Goal: Book appointment/travel/reservation

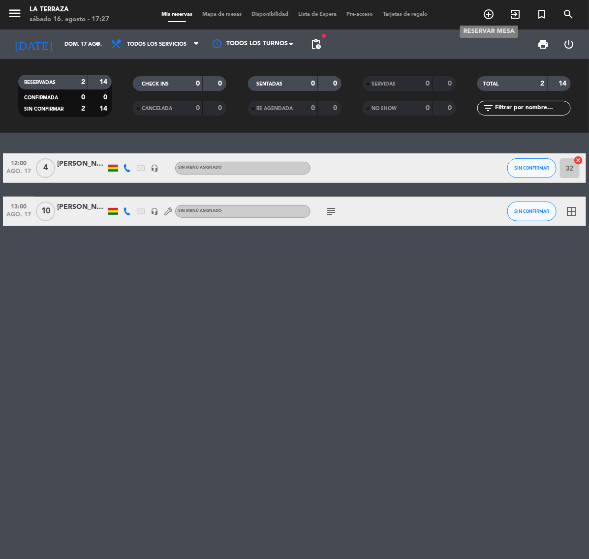
click at [495, 19] on span "add_circle_outline" at bounding box center [488, 14] width 27 height 17
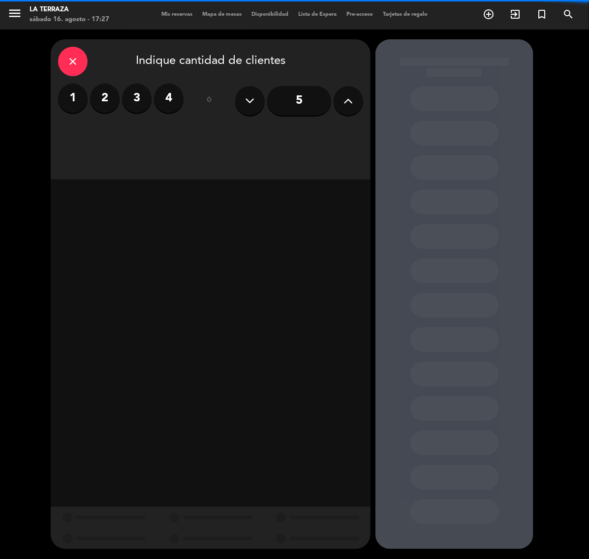
click at [312, 109] on input "5" at bounding box center [299, 101] width 64 height 30
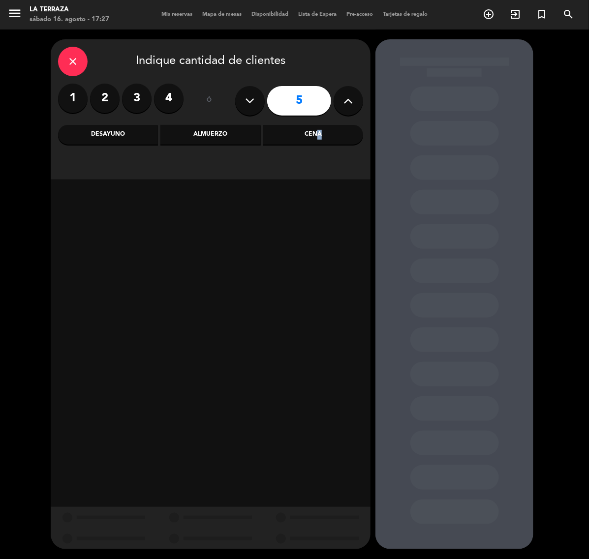
click at [316, 133] on div "Cena" at bounding box center [313, 135] width 100 height 20
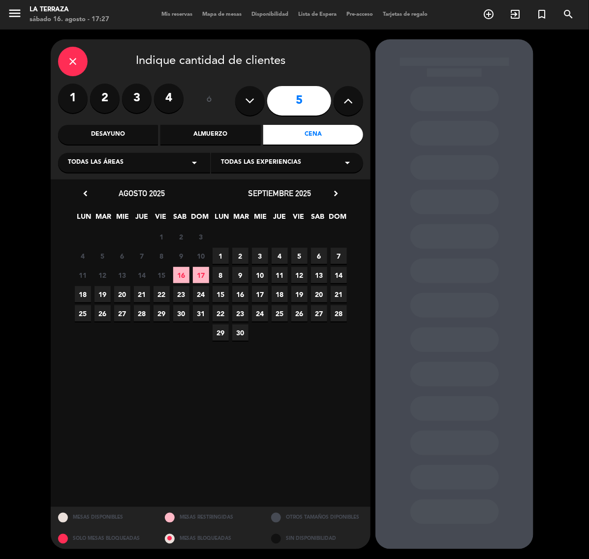
click at [185, 279] on span "16" at bounding box center [181, 275] width 16 height 16
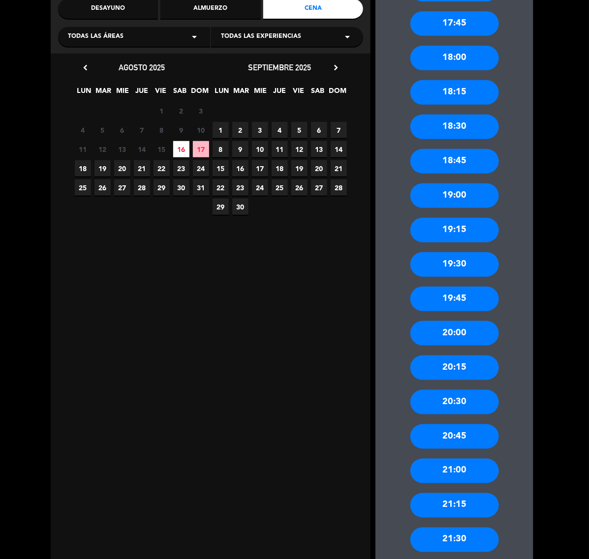
scroll to position [215, 0]
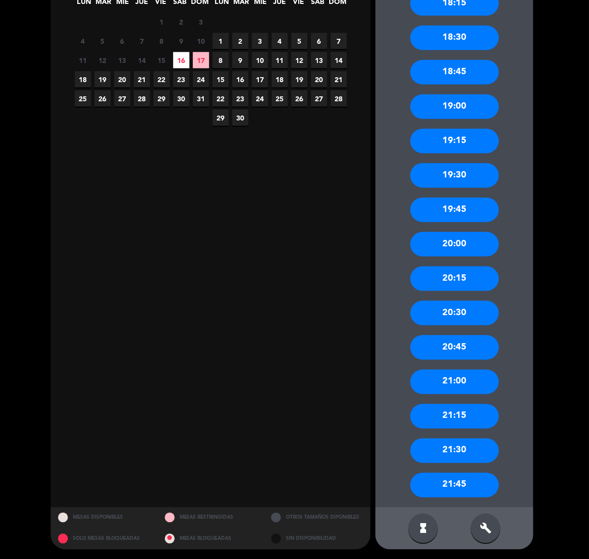
click at [454, 168] on div "19:30" at bounding box center [454, 175] width 89 height 25
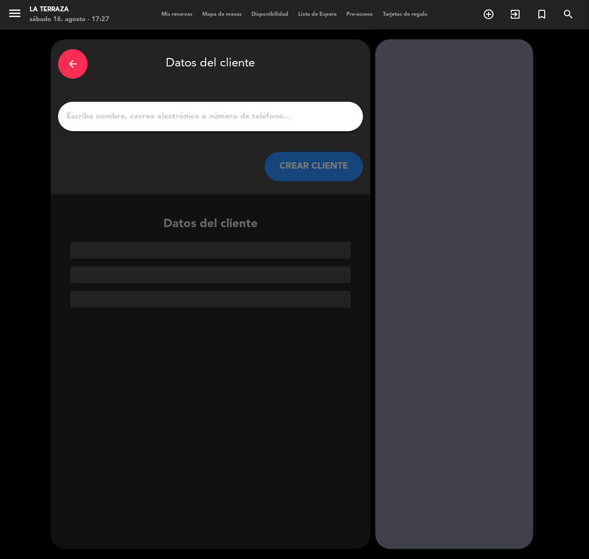
click at [293, 124] on div at bounding box center [210, 117] width 305 height 30
click at [293, 118] on input "1" at bounding box center [210, 117] width 290 height 14
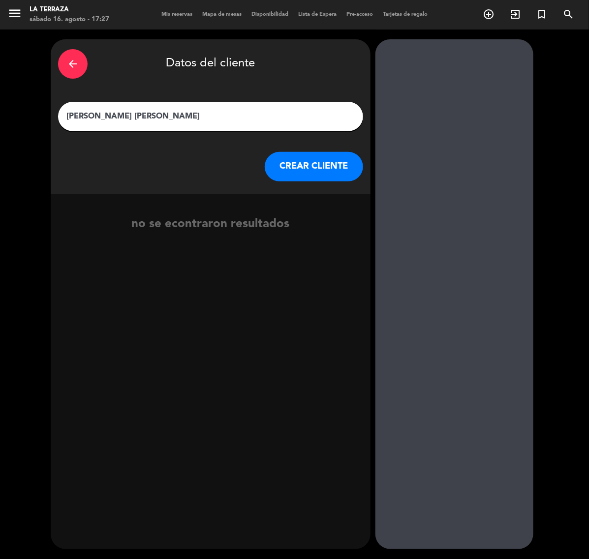
type input "[PERSON_NAME] [PERSON_NAME]"
click at [319, 168] on button "CREAR CLIENTE" at bounding box center [314, 167] width 98 height 30
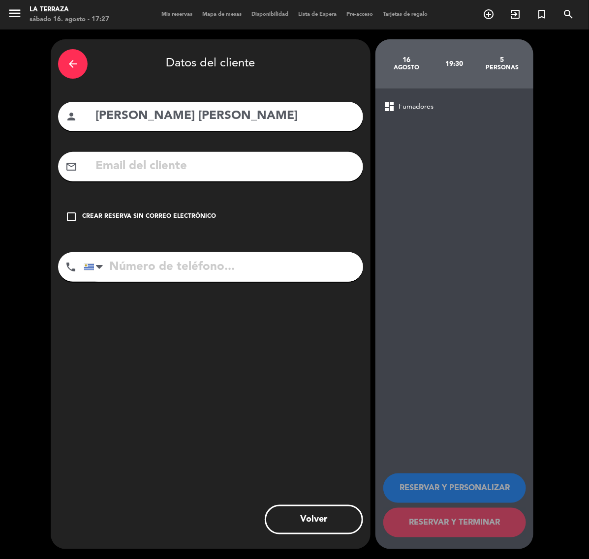
click at [156, 213] on div "Crear reserva sin correo electrónico" at bounding box center [149, 217] width 134 height 10
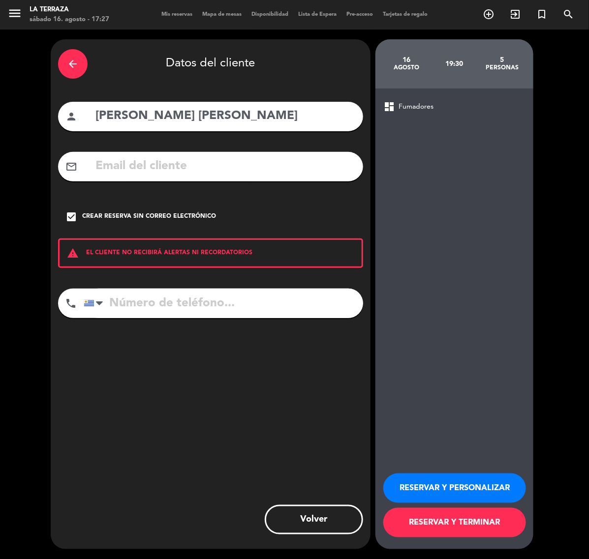
click at [277, 294] on input "tel" at bounding box center [223, 304] width 279 height 30
click at [468, 477] on button "RESERVAR Y PERSONALIZAR" at bounding box center [454, 489] width 143 height 30
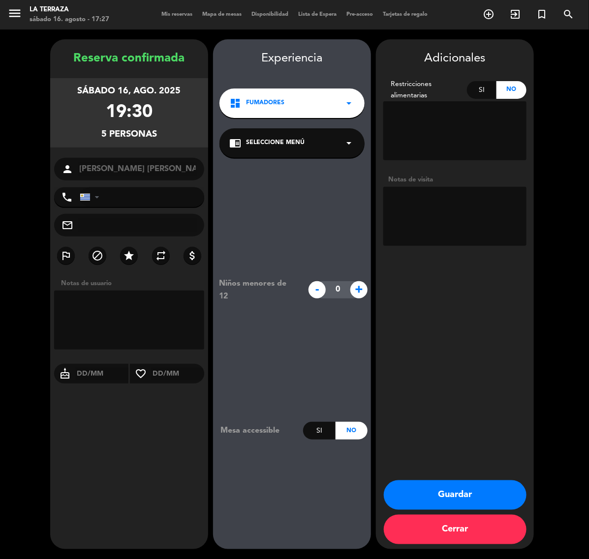
click at [491, 490] on button "Guardar" at bounding box center [455, 496] width 143 height 30
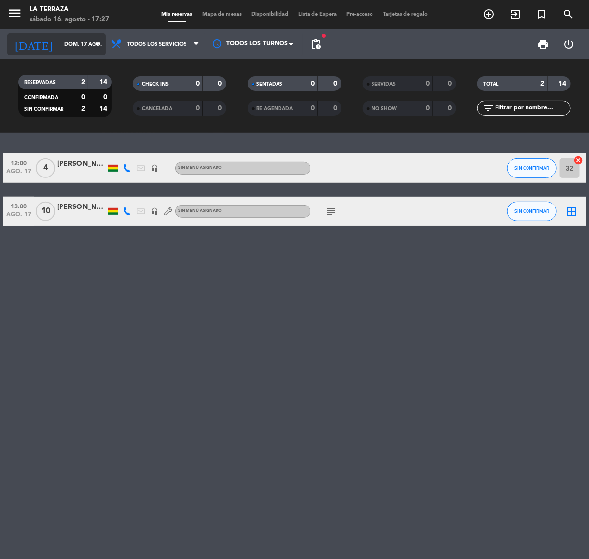
click at [31, 38] on icon "[DATE]" at bounding box center [33, 44] width 52 height 22
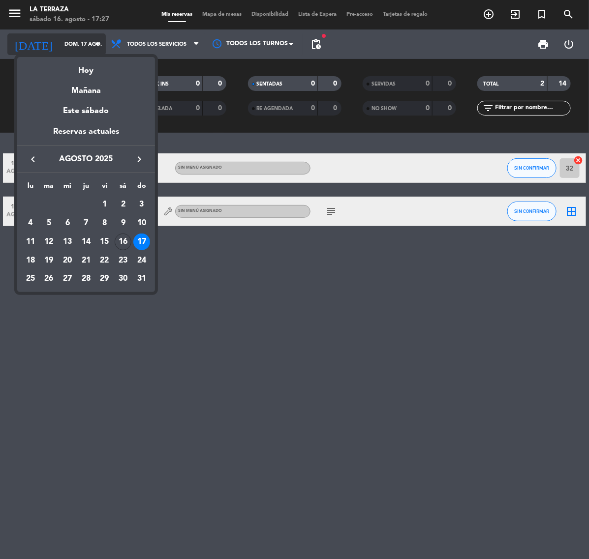
click at [69, 72] on div "Hoy" at bounding box center [86, 67] width 138 height 20
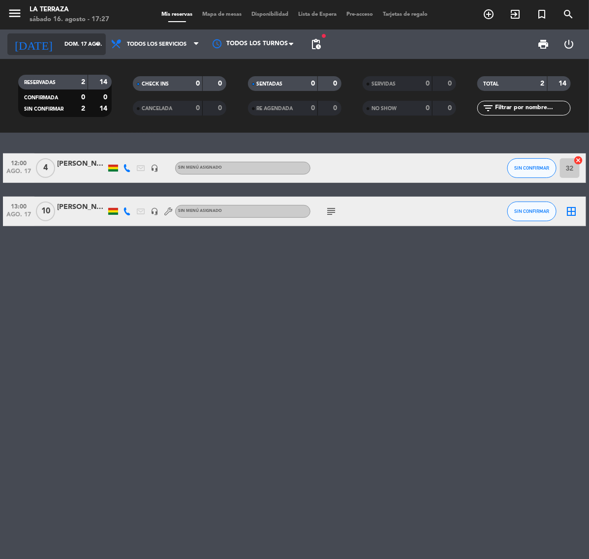
type input "sáb. 16 ago."
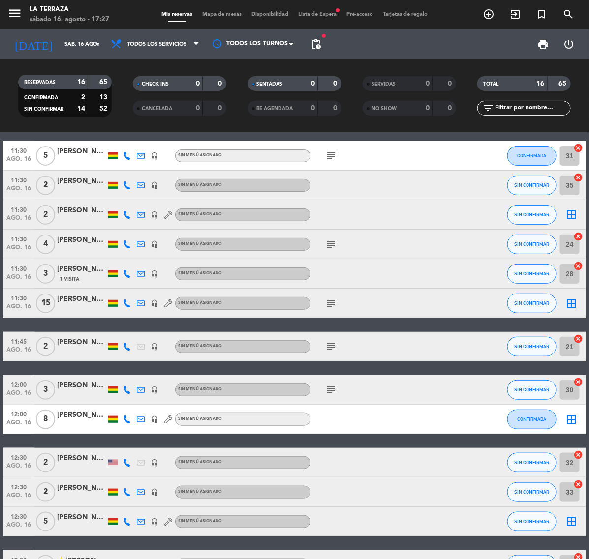
scroll to position [212, 0]
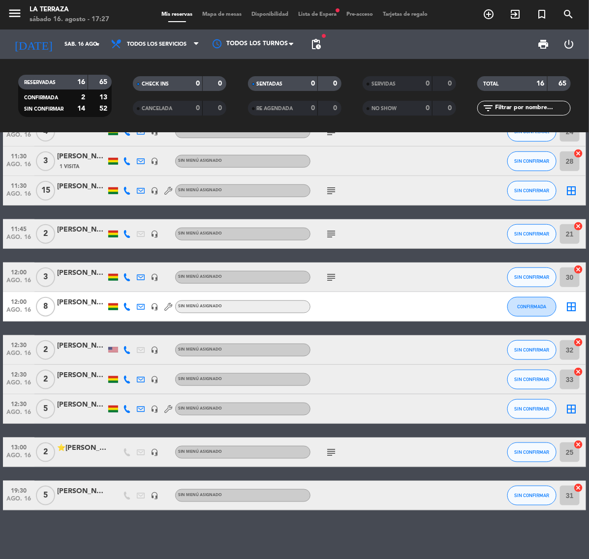
click at [89, 502] on div at bounding box center [81, 501] width 49 height 8
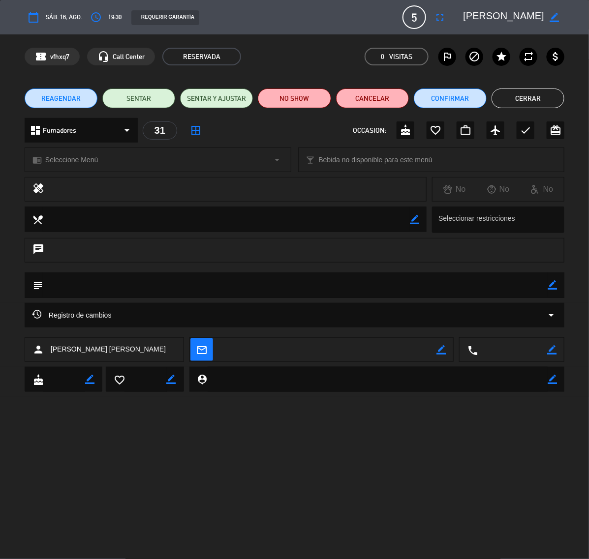
click at [556, 15] on icon "border_color" at bounding box center [554, 17] width 9 height 9
click at [545, 19] on div at bounding box center [554, 17] width 20 height 18
click at [516, 16] on textarea at bounding box center [503, 17] width 81 height 18
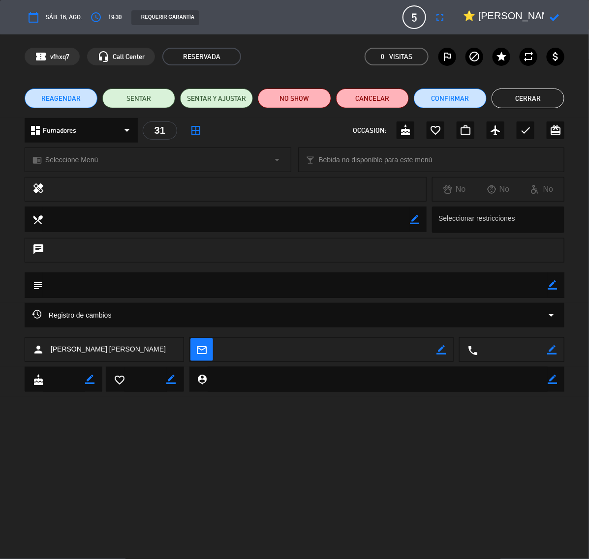
type textarea "⭐ [PERSON_NAME] [PERSON_NAME]"
click at [556, 17] on icon at bounding box center [554, 17] width 9 height 9
click at [520, 94] on button "Cerrar" at bounding box center [528, 99] width 73 height 20
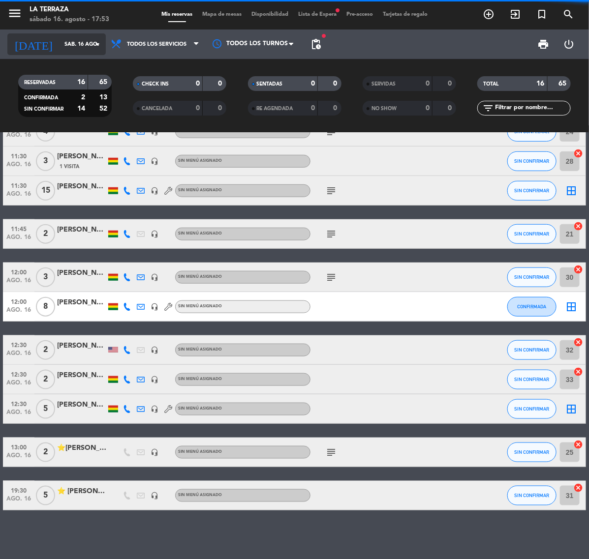
click at [62, 35] on div "[DATE] sáb. 16 ago. arrow_drop_down" at bounding box center [56, 44] width 98 height 22
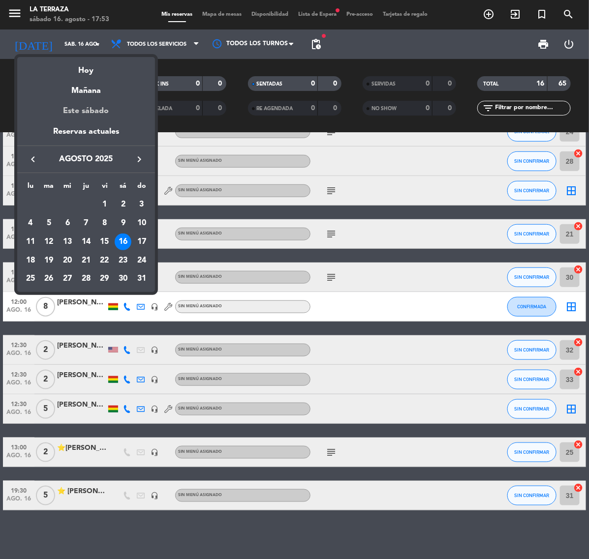
click at [85, 99] on div "Este sábado" at bounding box center [86, 111] width 138 height 28
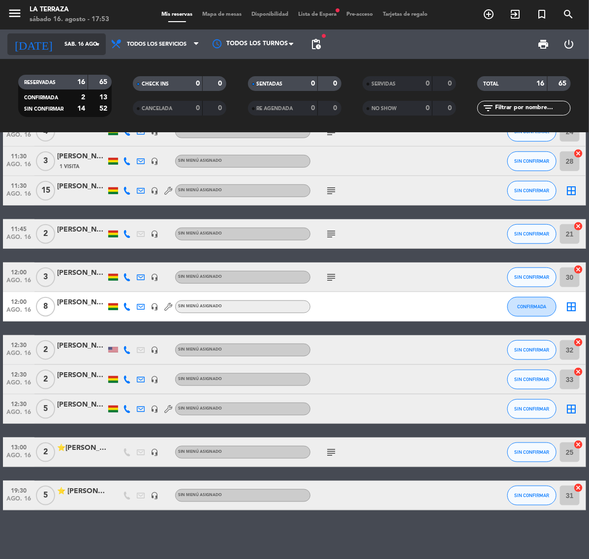
click at [74, 53] on div "[DATE] sáb. 16 ago. arrow_drop_down" at bounding box center [56, 44] width 98 height 22
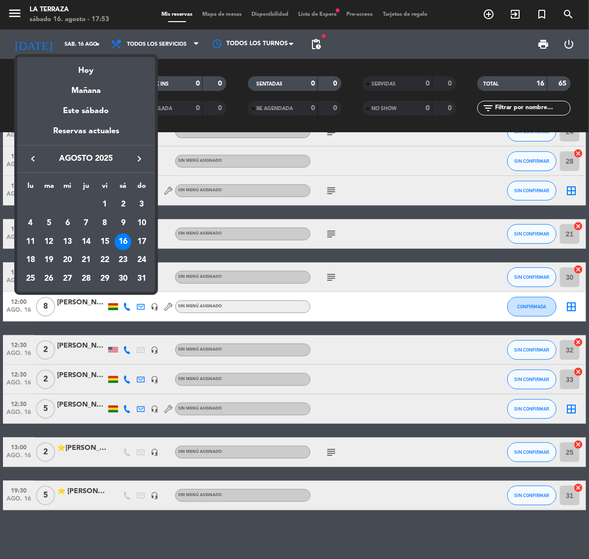
click at [72, 50] on div at bounding box center [294, 279] width 589 height 559
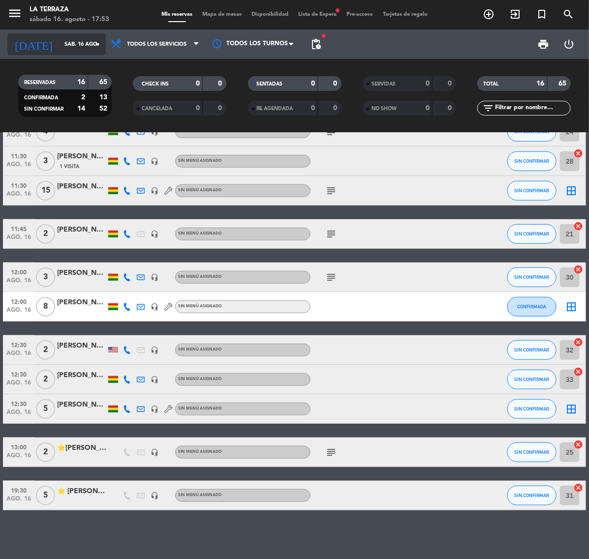
click at [70, 45] on input "sáb. 16 ago." at bounding box center [97, 44] width 74 height 16
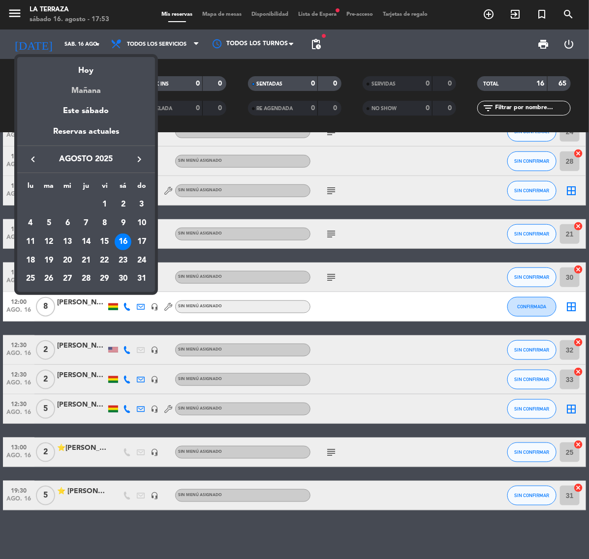
click at [87, 88] on div "Mañana" at bounding box center [86, 87] width 138 height 20
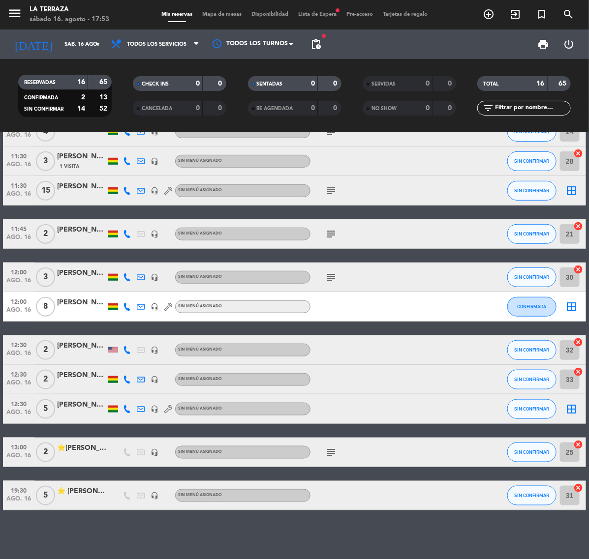
type input "dom. 17 ago."
